Goal: Entertainment & Leisure: Consume media (video, audio)

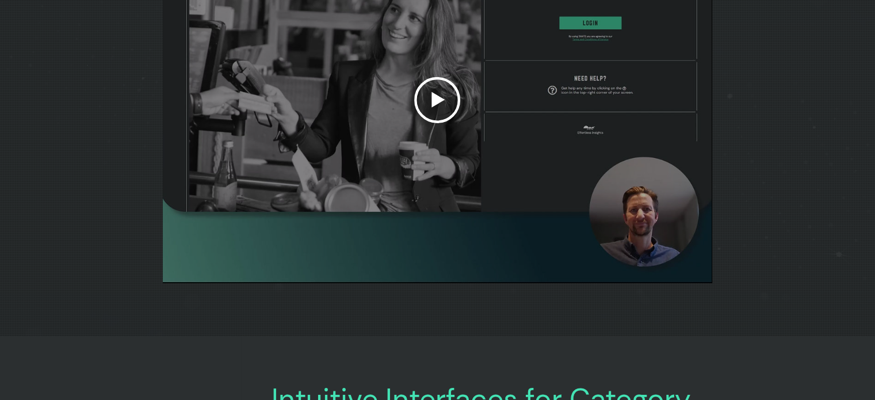
scroll to position [3682, 0]
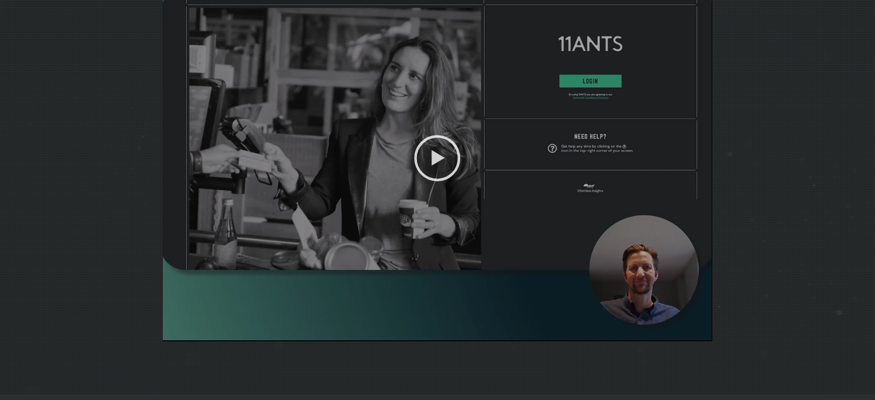
click at [443, 181] on icon "Play video" at bounding box center [437, 158] width 46 height 46
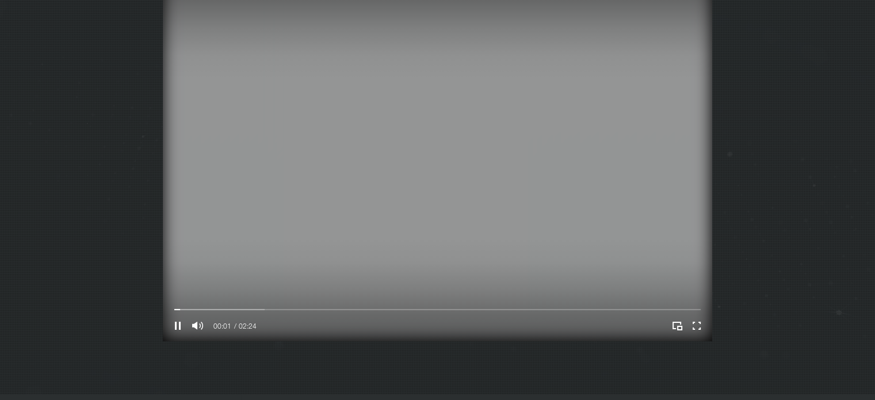
click at [434, 196] on video "Your Video Title Video Player" at bounding box center [437, 158] width 549 height 366
click at [380, 200] on video "Your Video Title Video Player" at bounding box center [437, 158] width 549 height 366
click at [221, 333] on div "Volume control" at bounding box center [220, 325] width 29 height 14
click at [213, 333] on div "Volume control" at bounding box center [220, 325] width 29 height 14
click at [381, 160] on video "Your Video Title Video Player" at bounding box center [437, 158] width 549 height 366
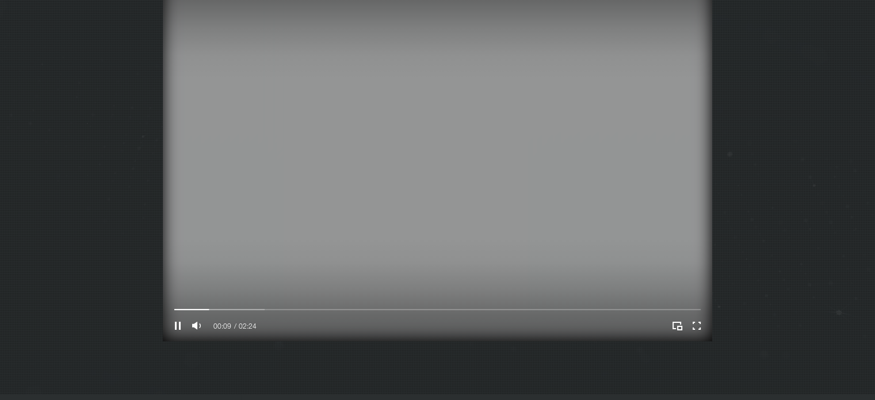
drag, startPoint x: 512, startPoint y: 283, endPoint x: 507, endPoint y: 308, distance: 26.3
click at [509, 287] on video "Your Video Title Video Player" at bounding box center [437, 158] width 549 height 366
click at [449, 186] on video "Your Video Title Video Player" at bounding box center [437, 158] width 549 height 366
click at [704, 334] on icon "Enter full screen" at bounding box center [697, 325] width 18 height 18
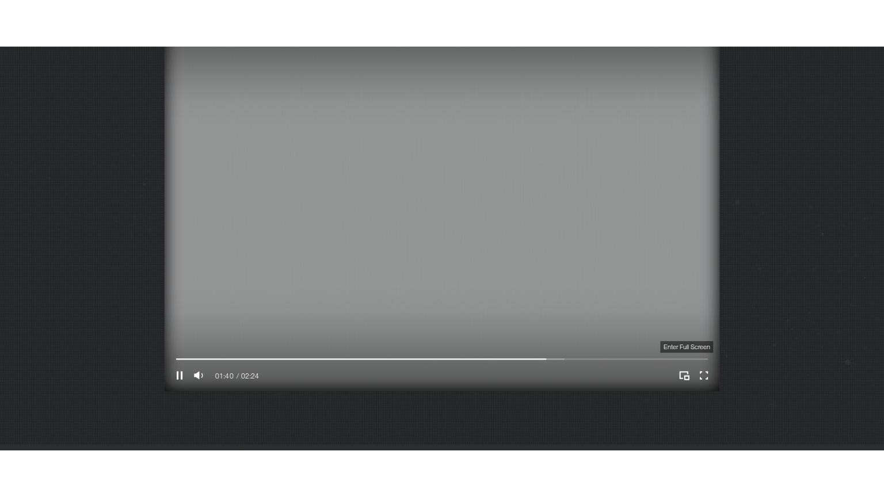
scroll to position [0, 0]
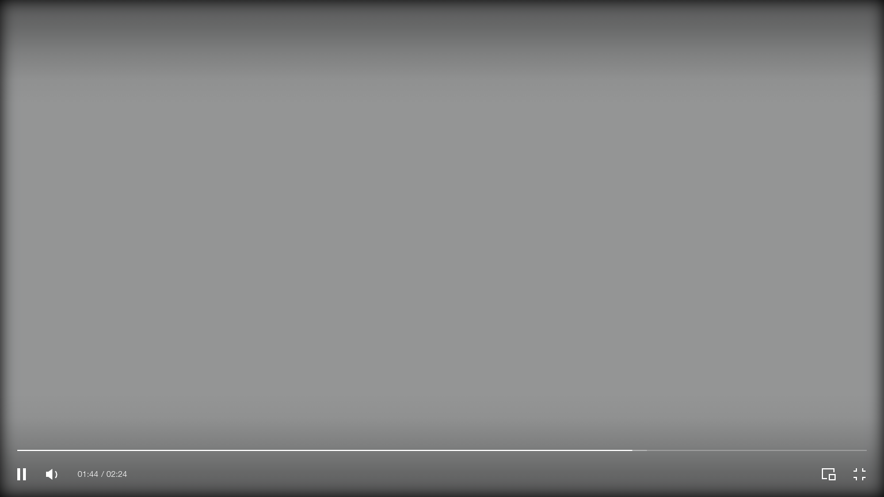
click at [621, 297] on video "Your Video Title Video Player" at bounding box center [442, 248] width 884 height 497
click at [617, 250] on video "Your Video Title Video Player" at bounding box center [442, 248] width 884 height 497
click at [660, 171] on video "Your Video Title Video Player" at bounding box center [442, 248] width 884 height 497
click at [862, 399] on icon "Exit full screen" at bounding box center [860, 474] width 16 height 16
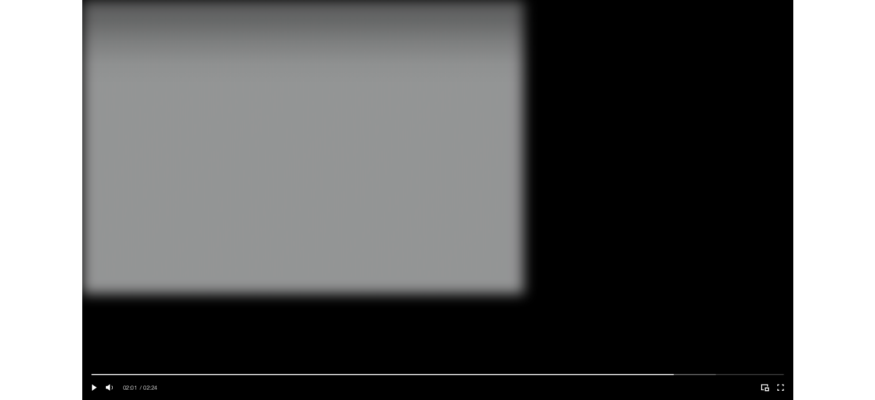
scroll to position [3682, 0]
